Goal: Find contact information: Find contact information

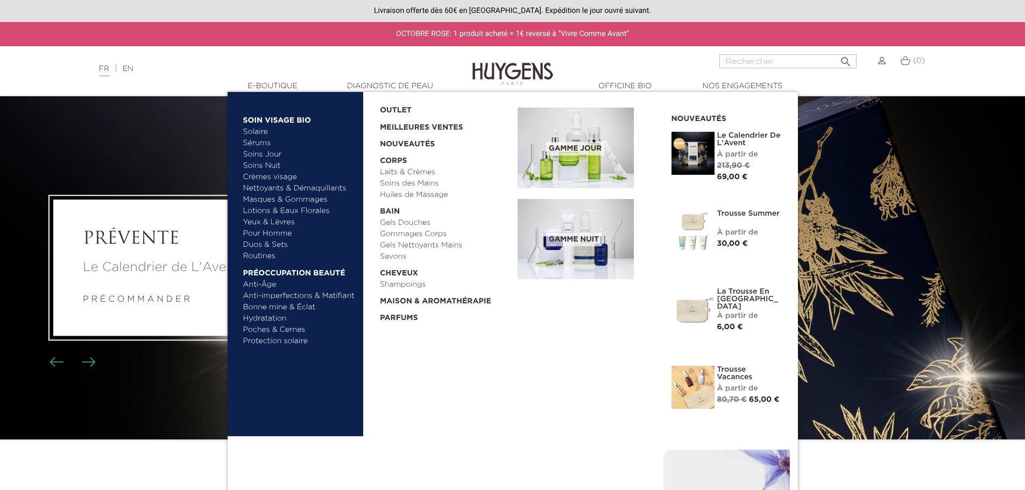
click at [402, 171] on link "Laits & Crèmes" at bounding box center [445, 172] width 130 height 11
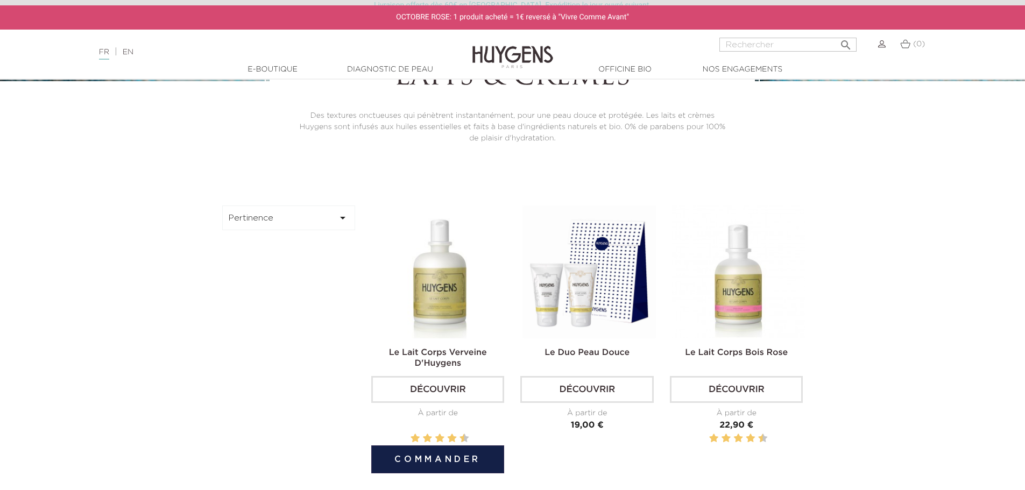
scroll to position [269, 0]
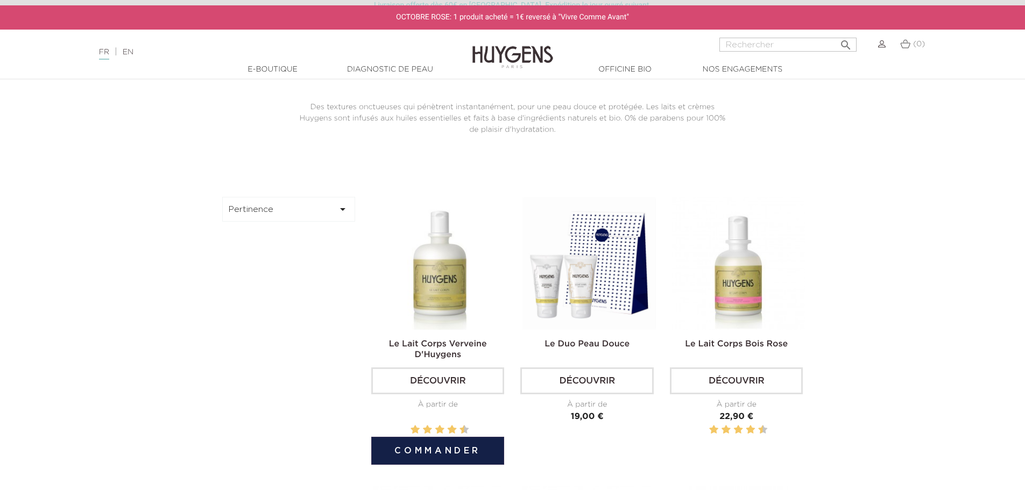
click at [448, 316] on img at bounding box center [440, 263] width 133 height 133
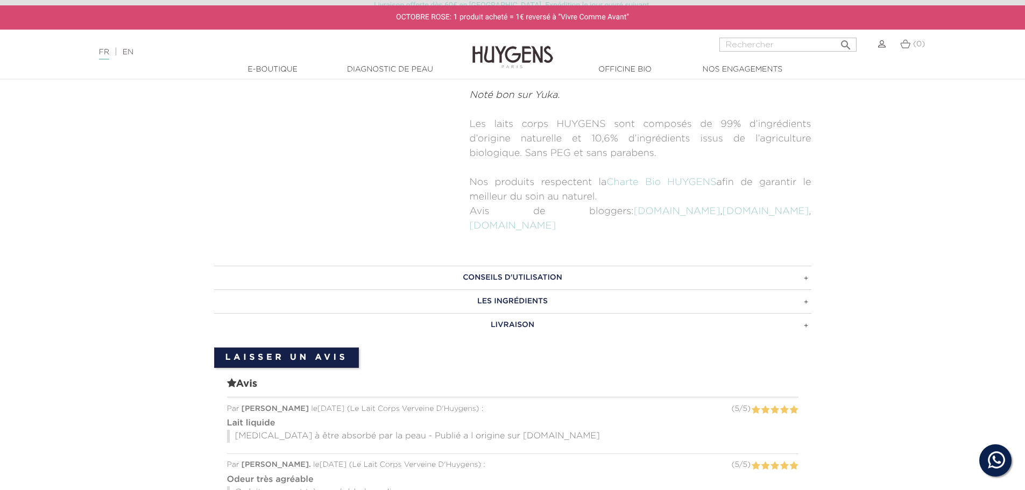
scroll to position [646, 0]
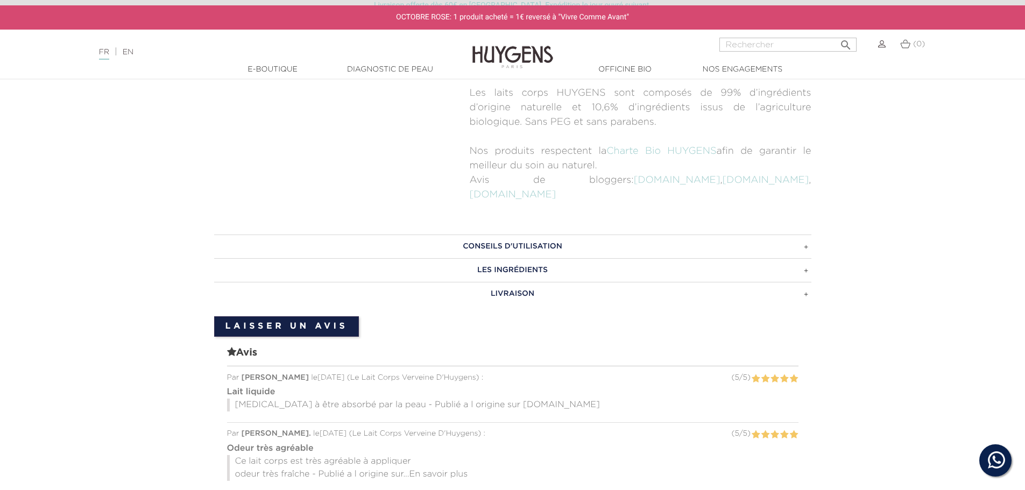
click at [470, 259] on h3 "LES INGRÉDIENTS" at bounding box center [512, 270] width 597 height 24
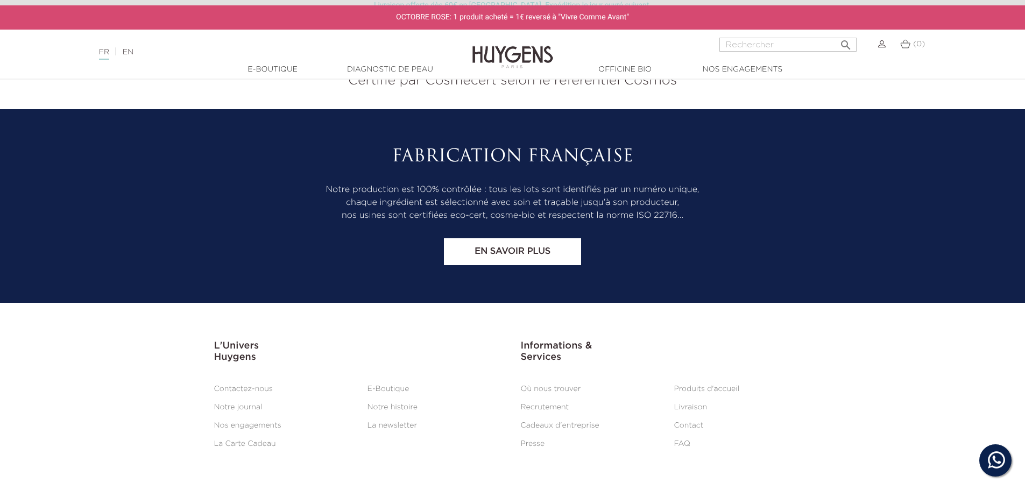
scroll to position [2532, 0]
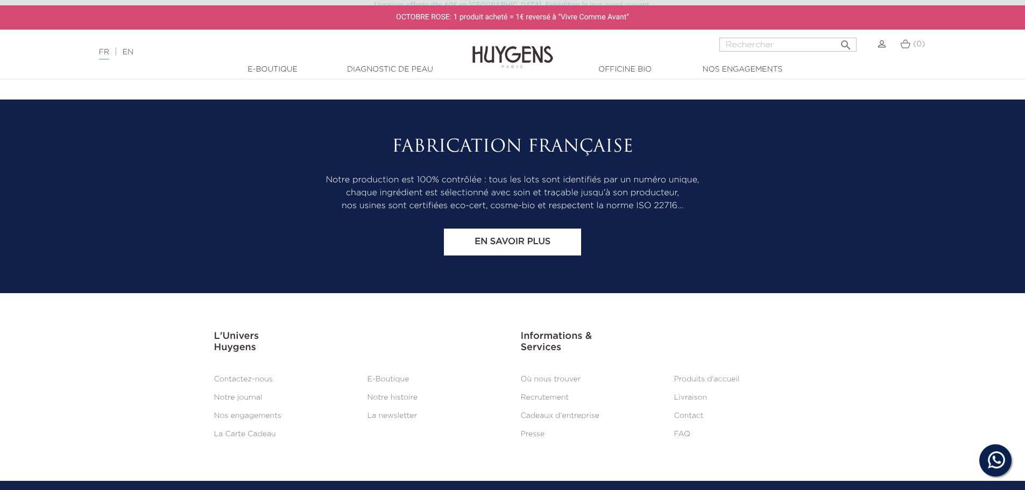
click at [260, 376] on link "Contactez-nous" at bounding box center [243, 380] width 59 height 8
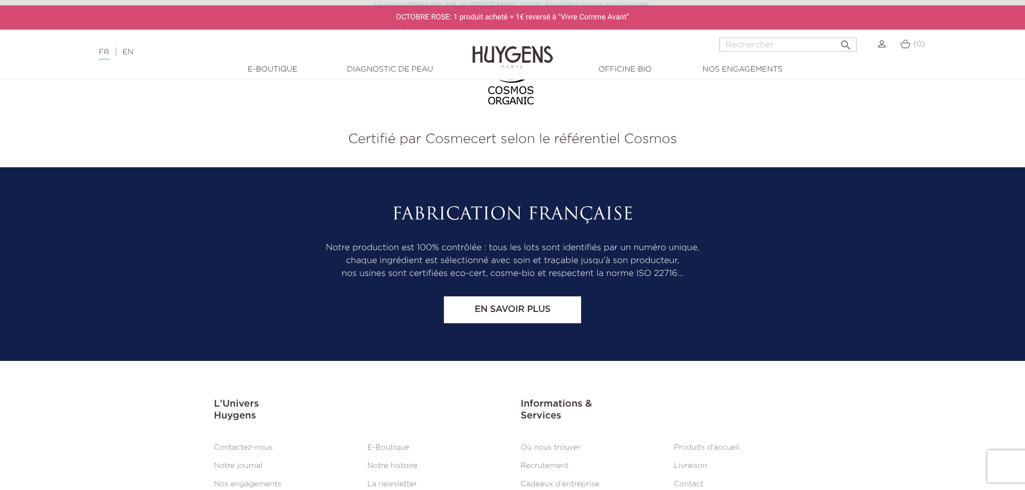
scroll to position [896, 0]
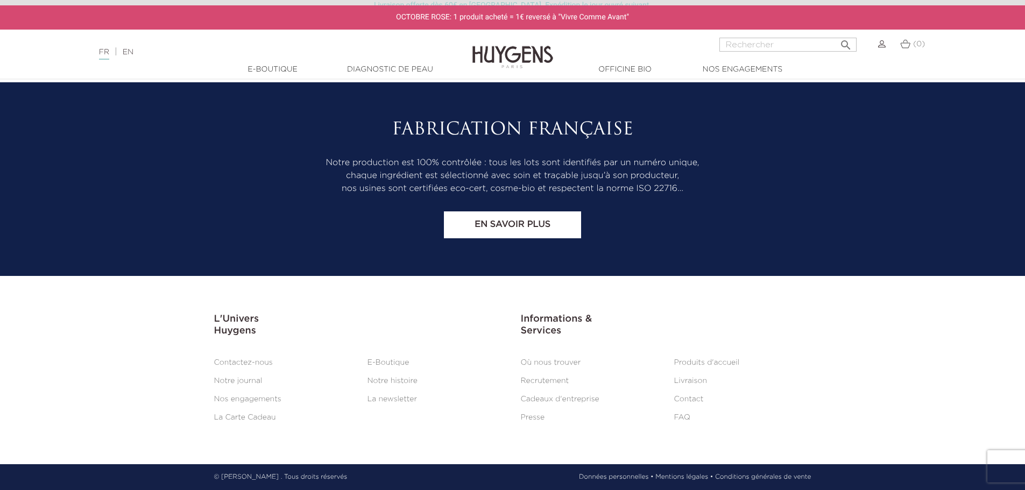
click at [684, 399] on link "Contact" at bounding box center [689, 400] width 30 height 8
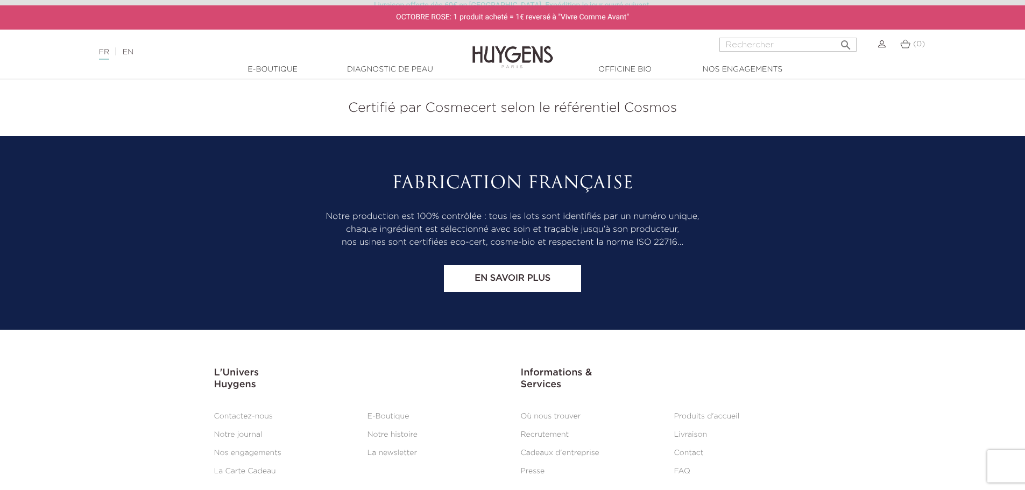
click at [685, 450] on link "Contact" at bounding box center [689, 453] width 30 height 8
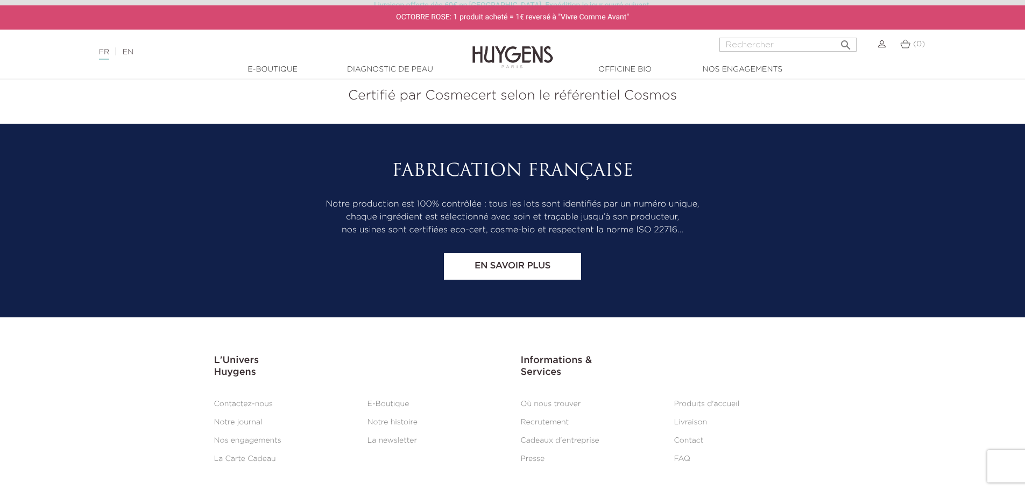
scroll to position [842, 0]
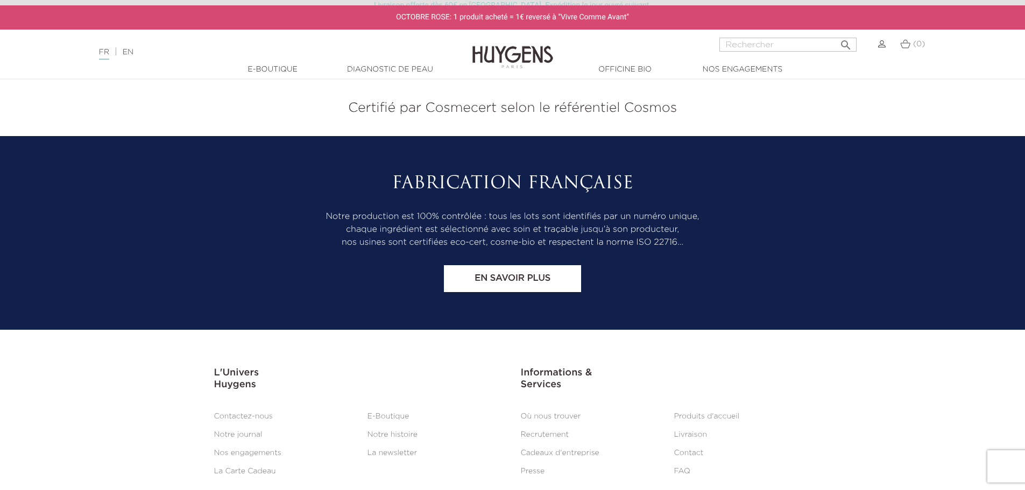
click at [544, 417] on link "Où nous trouver" at bounding box center [551, 417] width 60 height 8
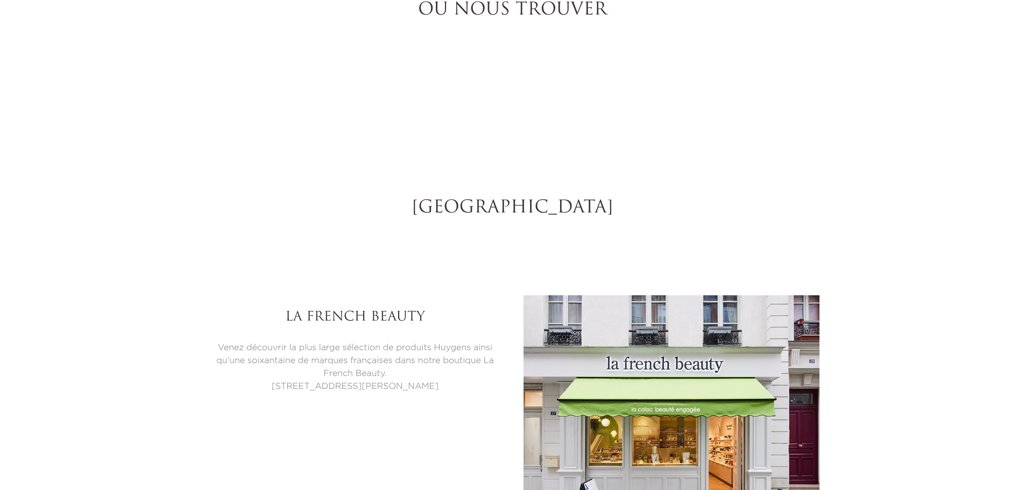
select select "FR"
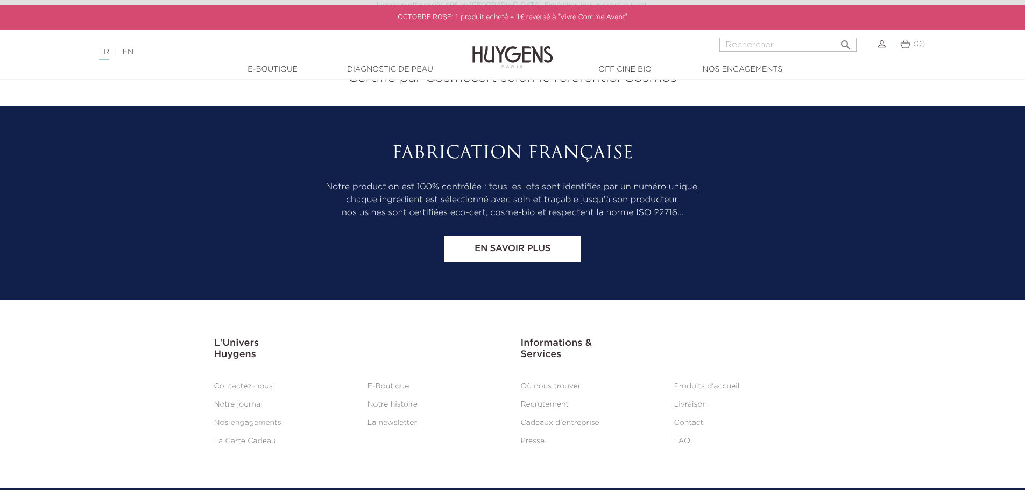
scroll to position [6389, 0]
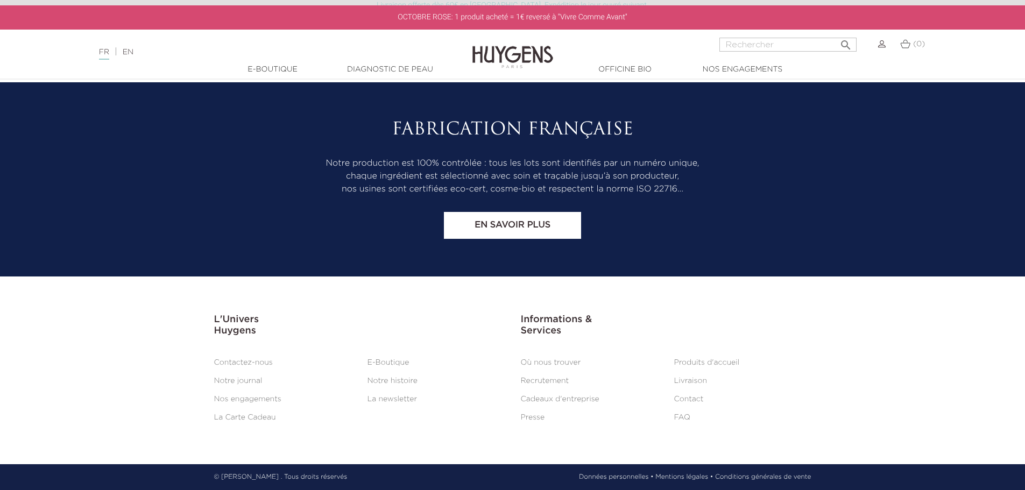
click at [389, 382] on link "Notre histoire" at bounding box center [393, 381] width 50 height 8
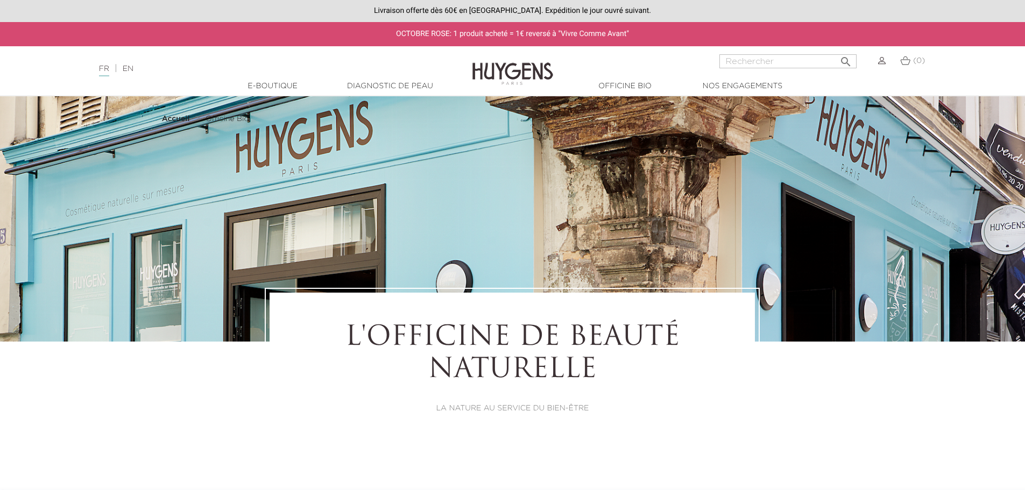
select select "FR"
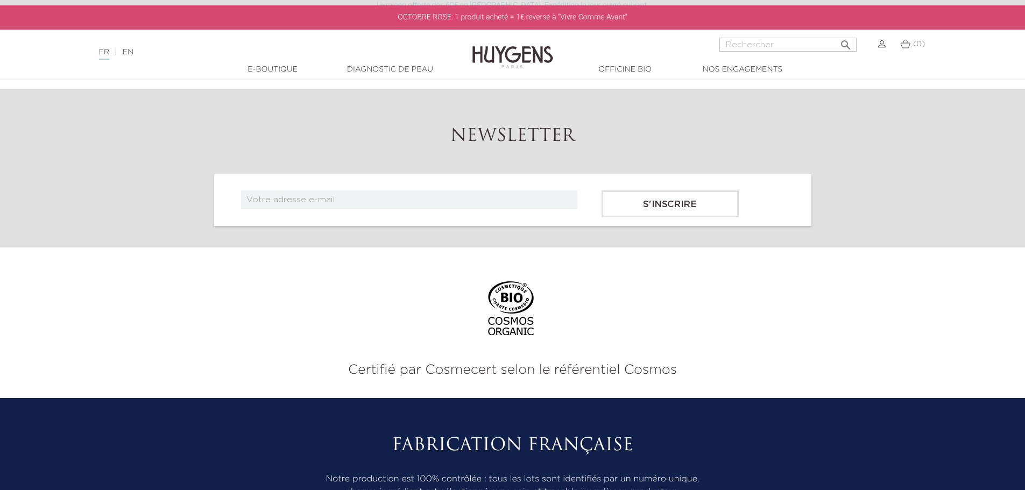
scroll to position [6389, 0]
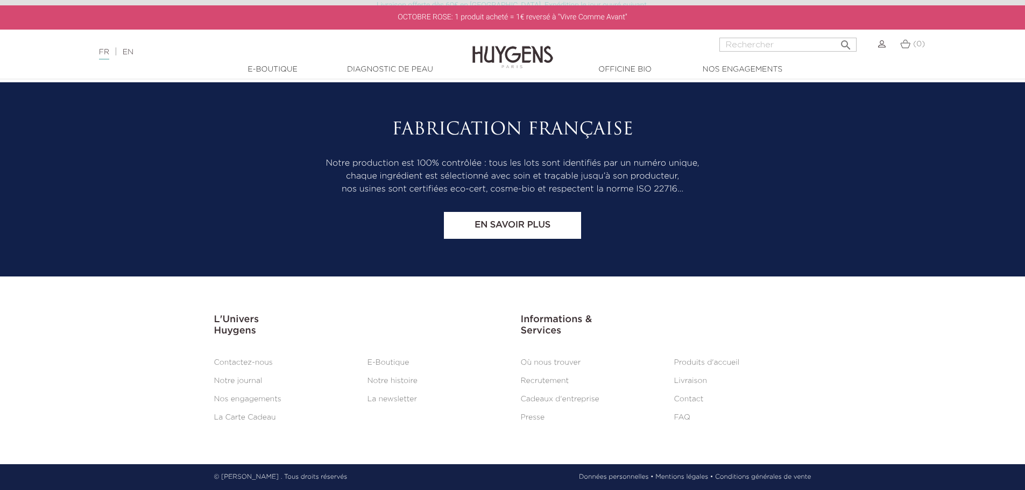
click at [671, 475] on link "Mentions légales •" at bounding box center [685, 478] width 58 height 10
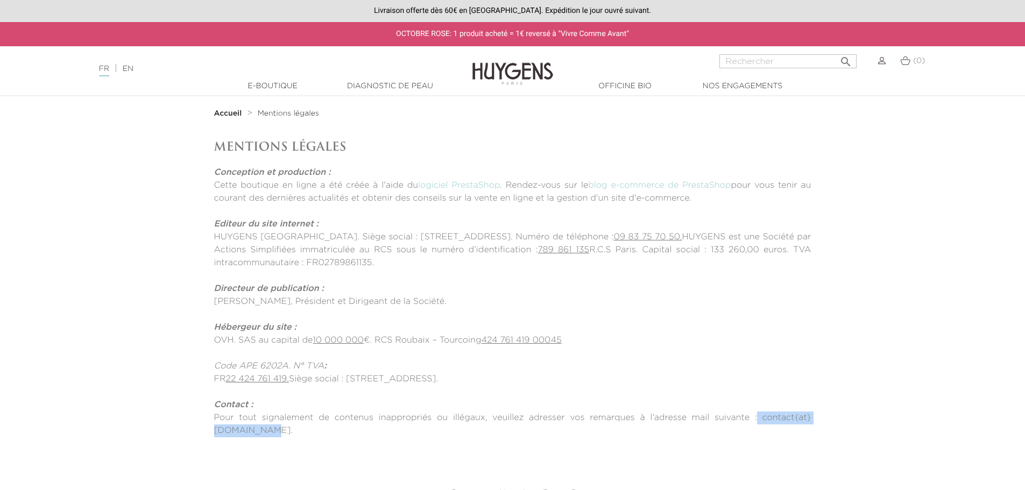
drag, startPoint x: 812, startPoint y: 417, endPoint x: 714, endPoint y: 421, distance: 98.0
click at [714, 421] on div "Mentions Légales Conception et production : Cette boutique en ligne a été créée…" at bounding box center [513, 288] width 614 height 298
copy p "contact{at}[DOMAIN_NAME]."
